Goal: Find specific page/section: Find specific page/section

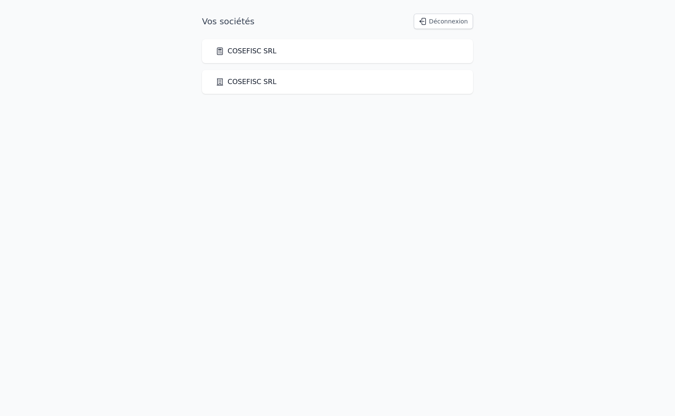
click at [228, 49] on link "COSEFISC SRL" at bounding box center [246, 51] width 61 height 10
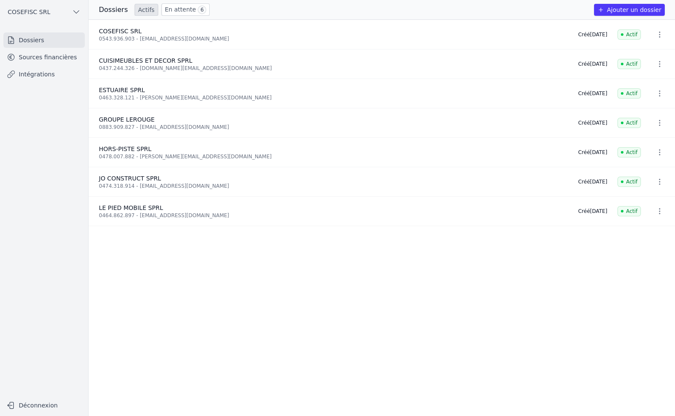
click at [34, 57] on link "Sources financières" at bounding box center [43, 56] width 81 height 15
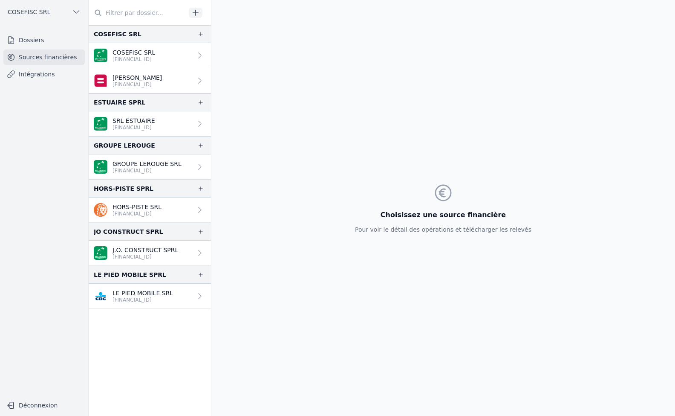
click at [139, 162] on p "GROUPE LEROUGE SRL" at bounding box center [147, 163] width 69 height 9
